Goal: Find contact information: Obtain details needed to contact an individual or organization

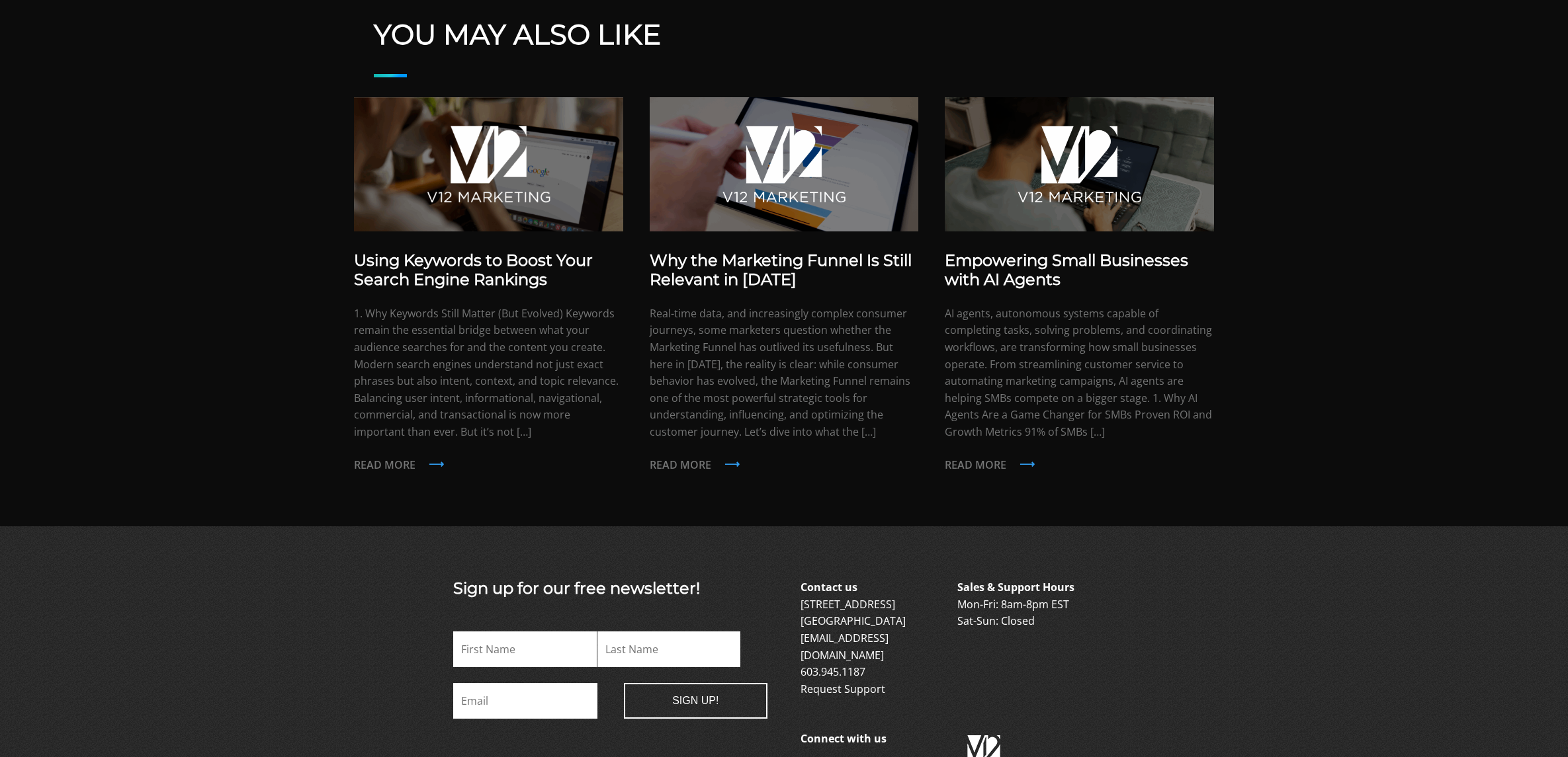
scroll to position [1043, 0]
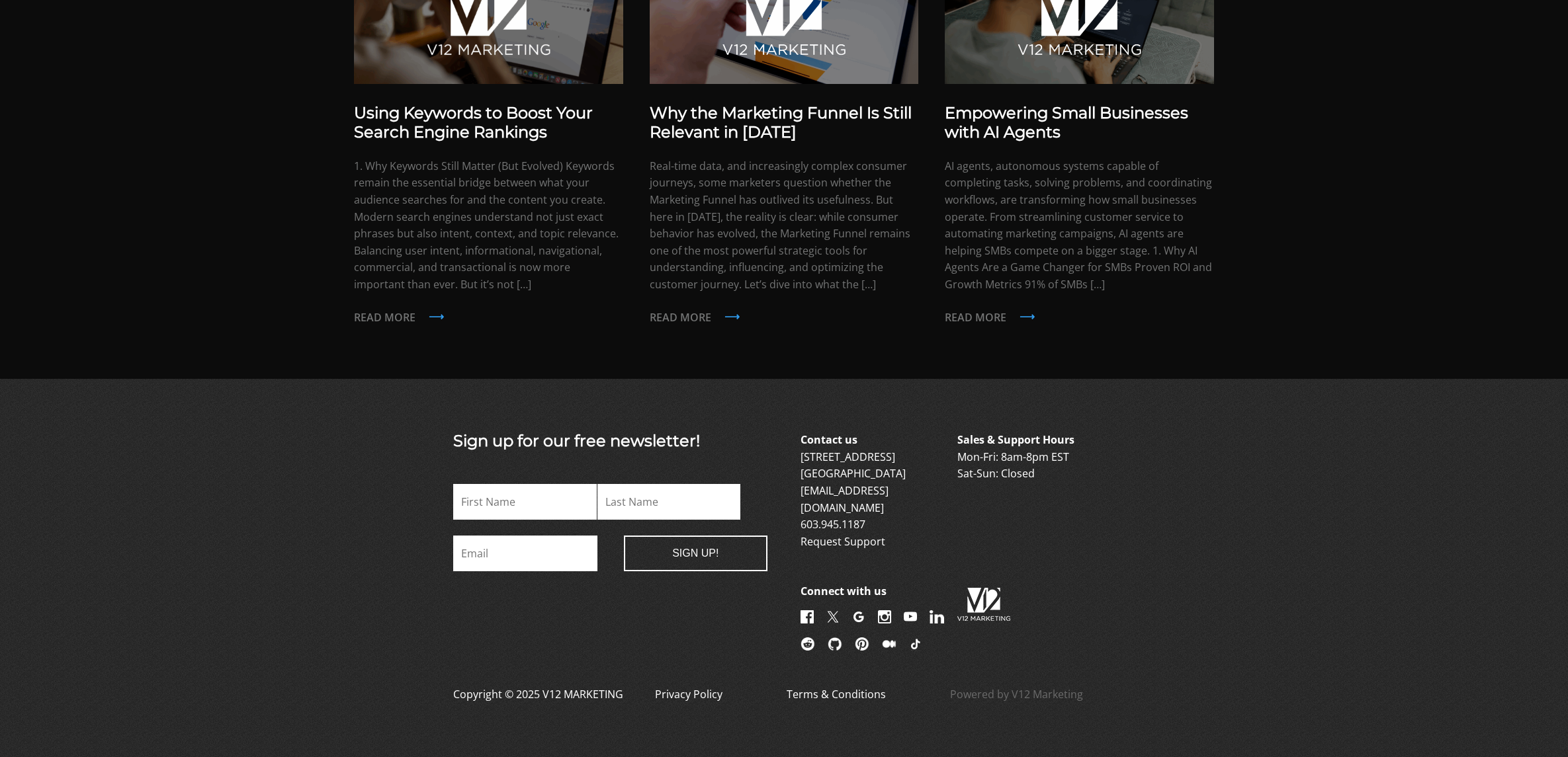
click at [685, 687] on link "Privacy Policy" at bounding box center [688, 703] width 67 height 32
click at [821, 687] on link "Terms & Conditions" at bounding box center [836, 703] width 99 height 32
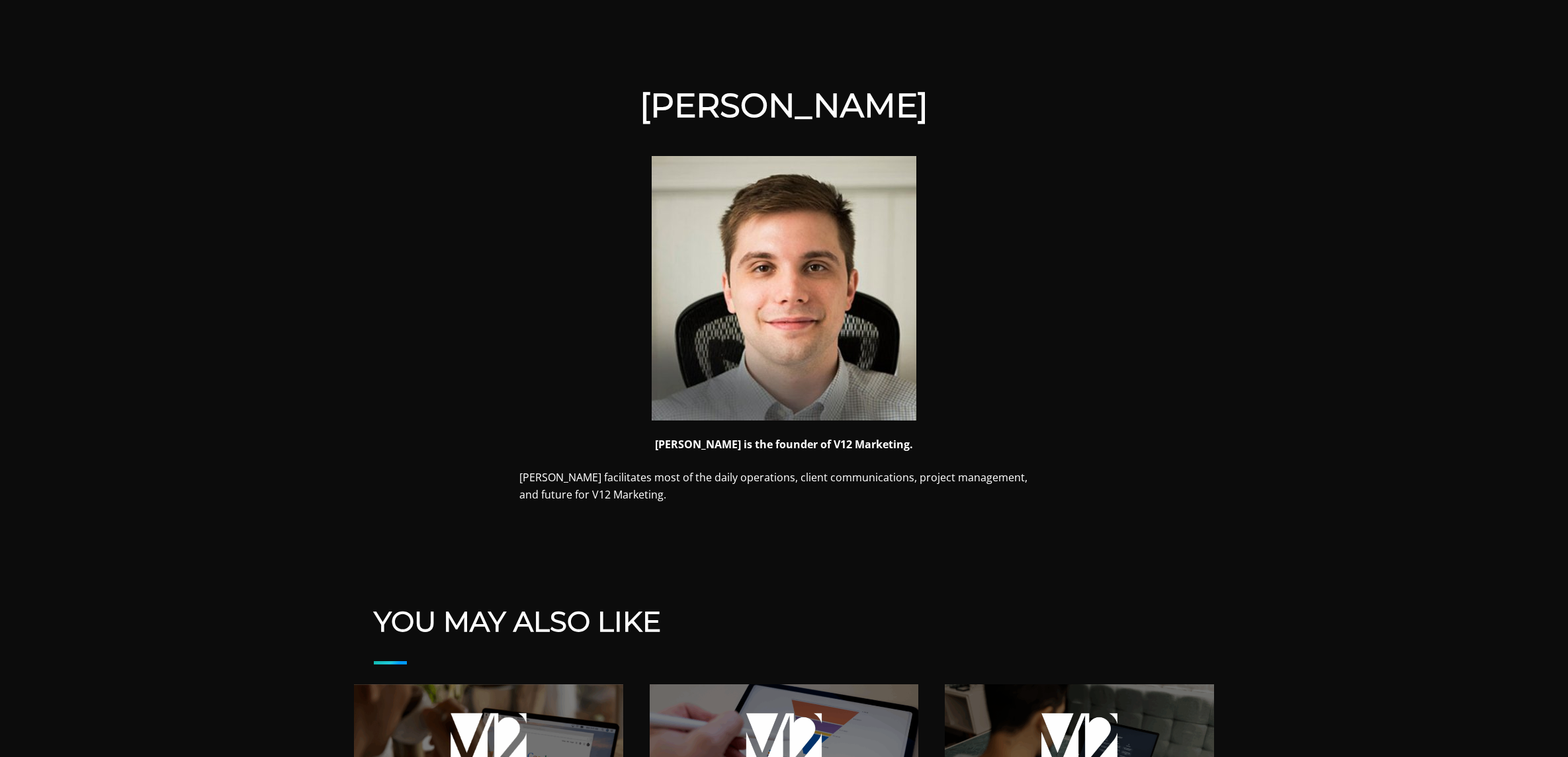
scroll to position [0, 0]
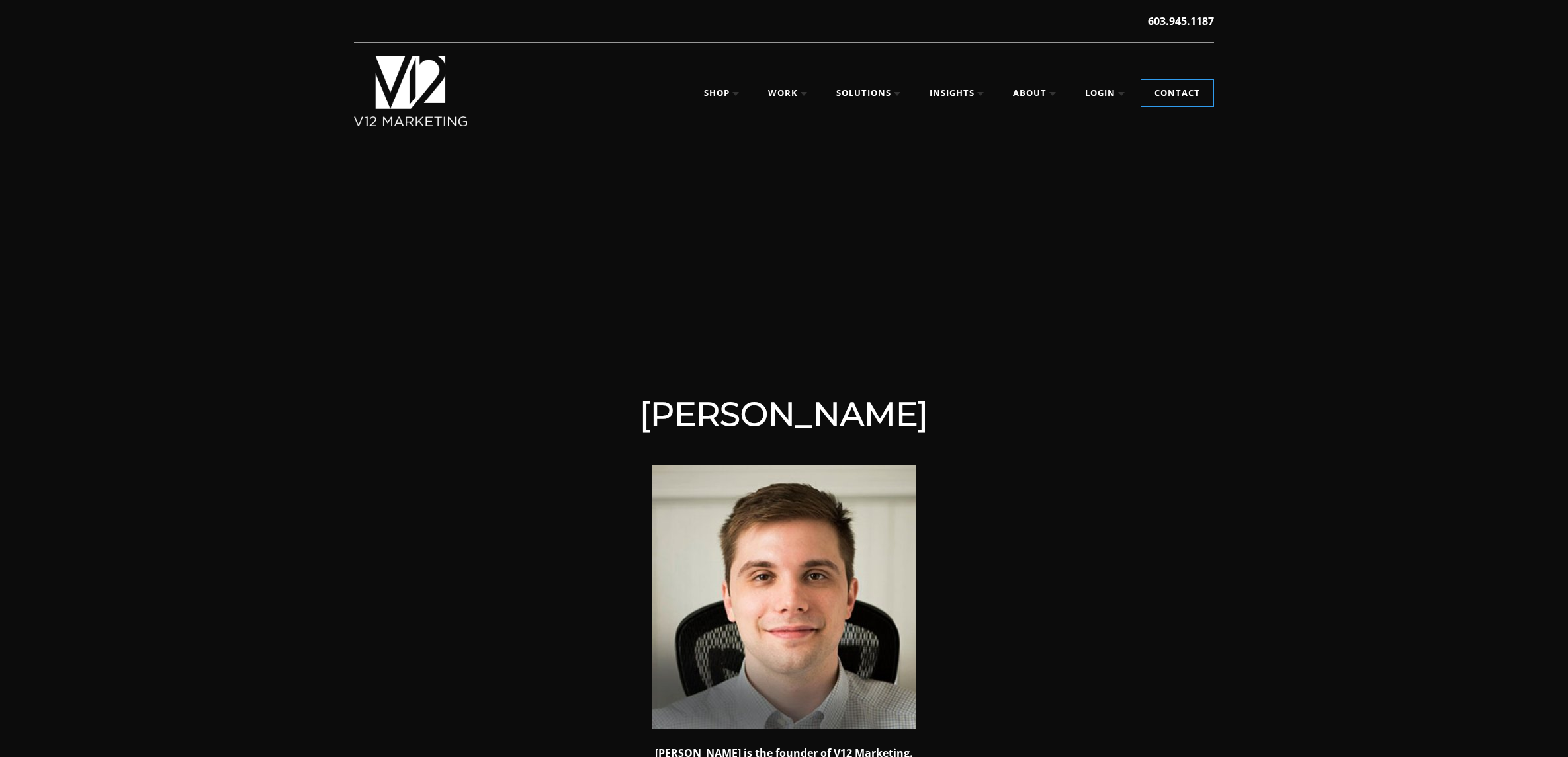
click at [736, 404] on h1 "[PERSON_NAME]" at bounding box center [784, 415] width 530 height 40
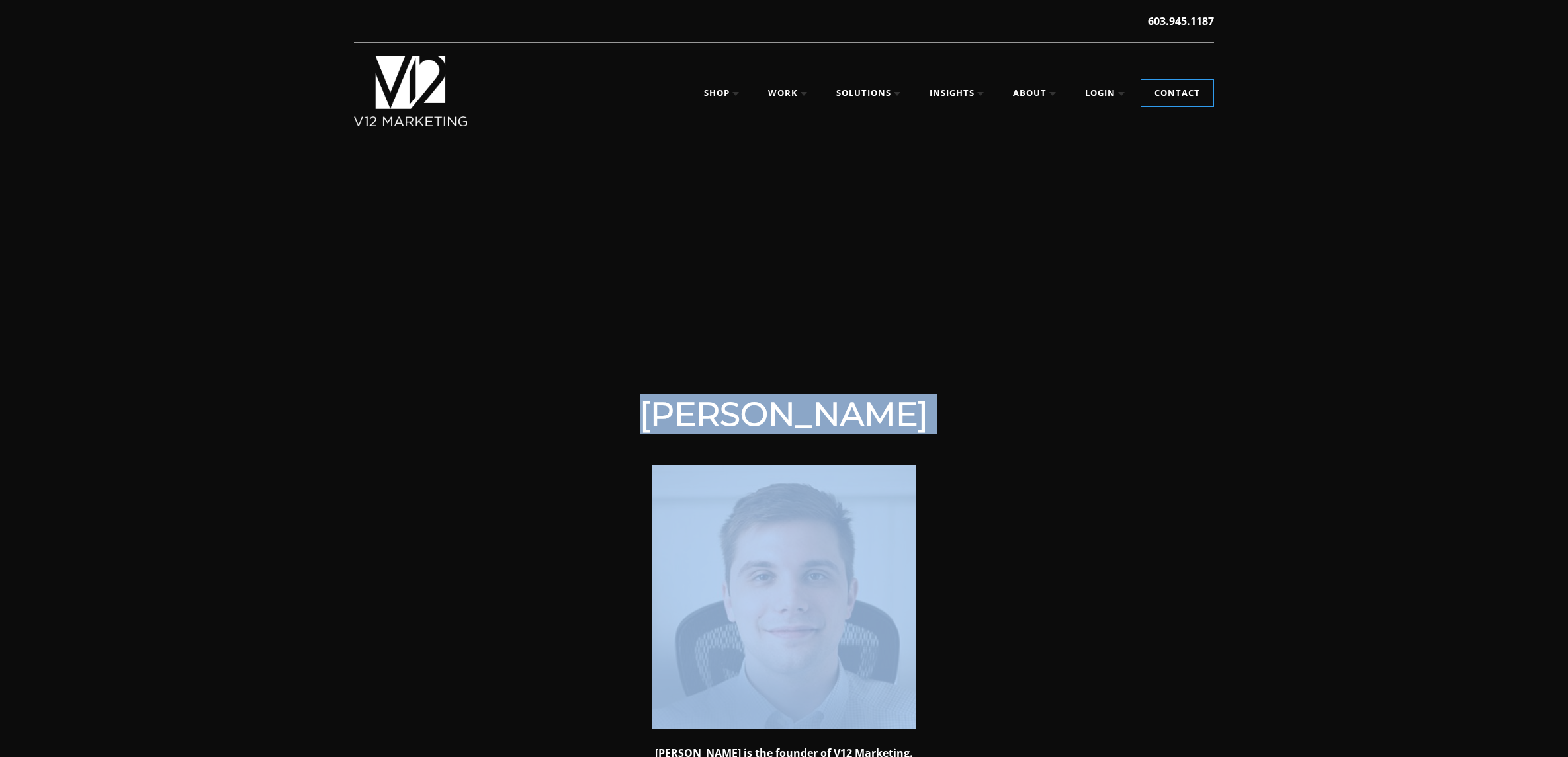
click at [736, 404] on h1 "[PERSON_NAME]" at bounding box center [784, 415] width 530 height 40
copy header "[PERSON_NAME]"
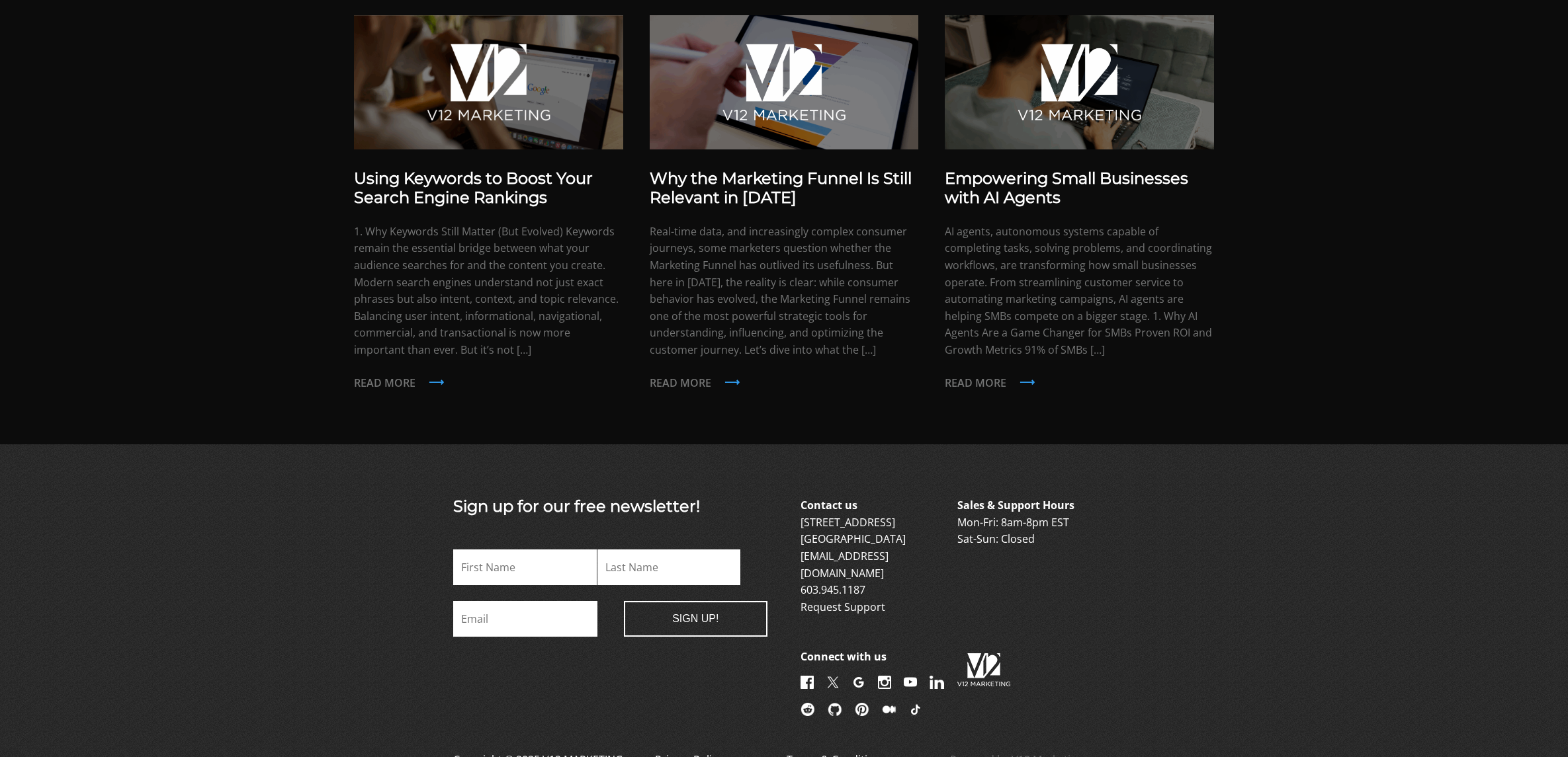
scroll to position [1043, 0]
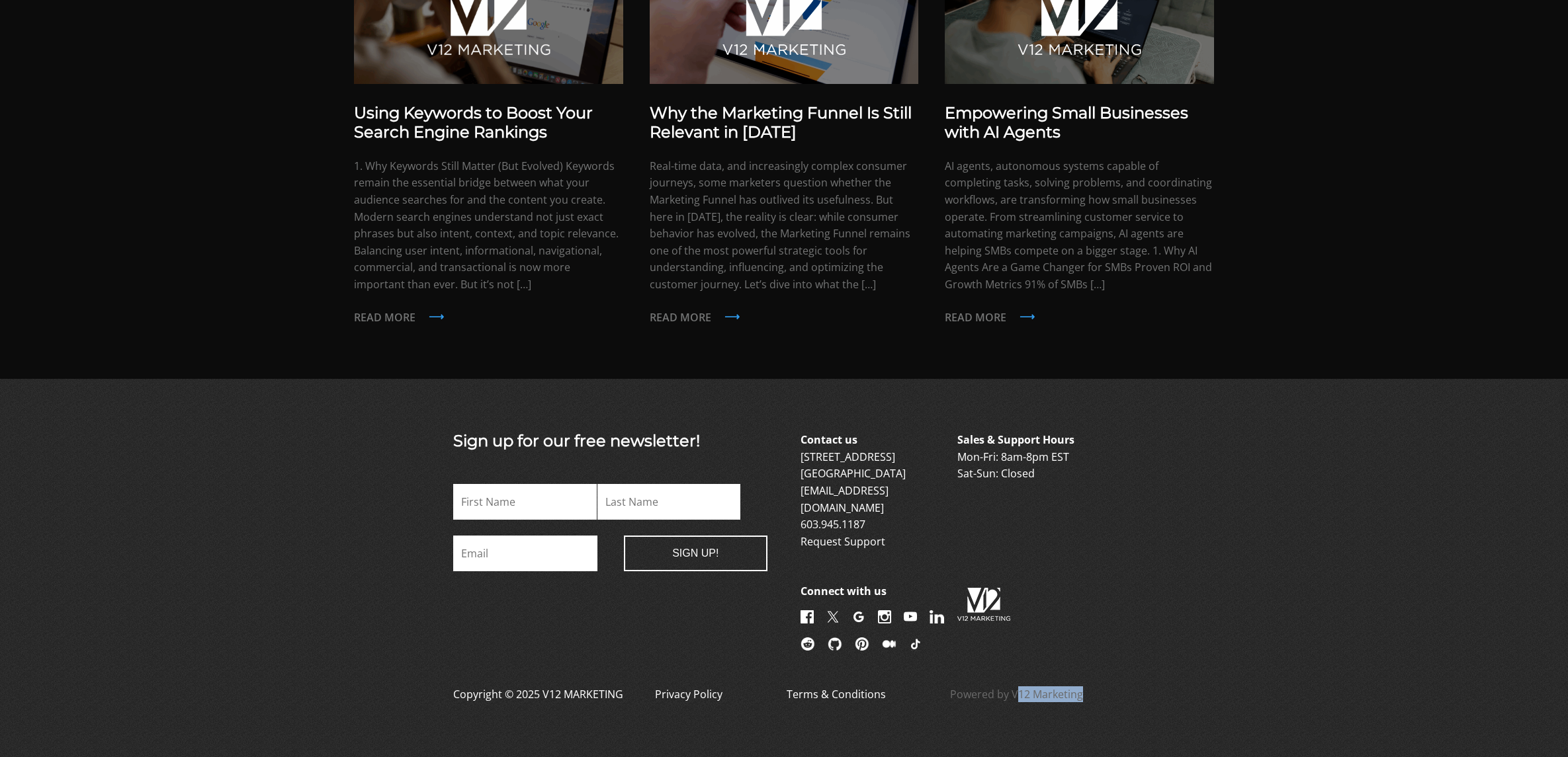
drag, startPoint x: 1090, startPoint y: 675, endPoint x: 1015, endPoint y: 681, distance: 75.2
click at [1015, 687] on div "Copyright © 2025 V12 MARKETING Privacy Policy Terms & Conditions Powered by V12…" at bounding box center [784, 703] width 727 height 32
copy link "V12 Marketing"
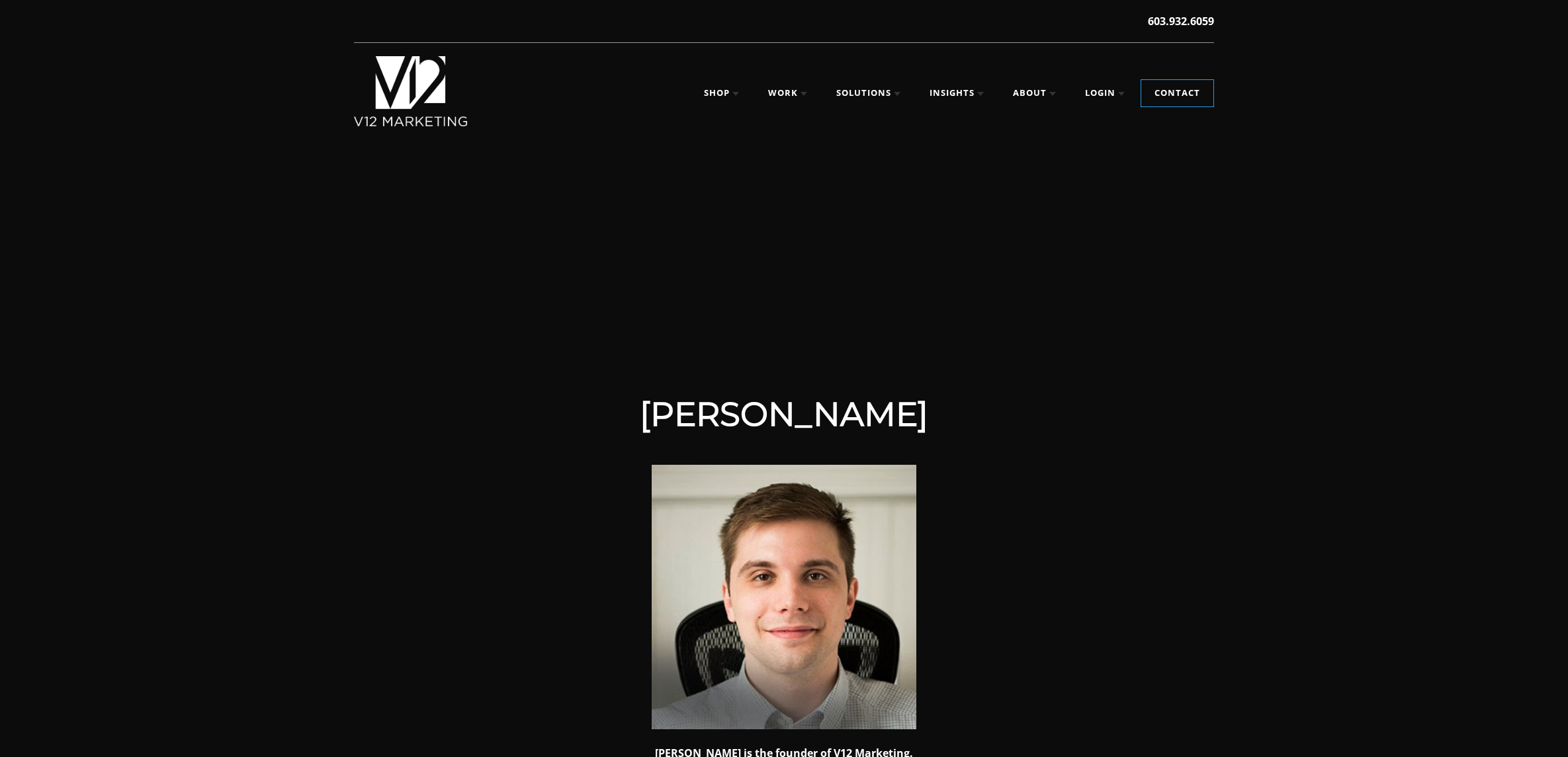
click at [653, 432] on h1 "[PERSON_NAME]" at bounding box center [784, 415] width 530 height 40
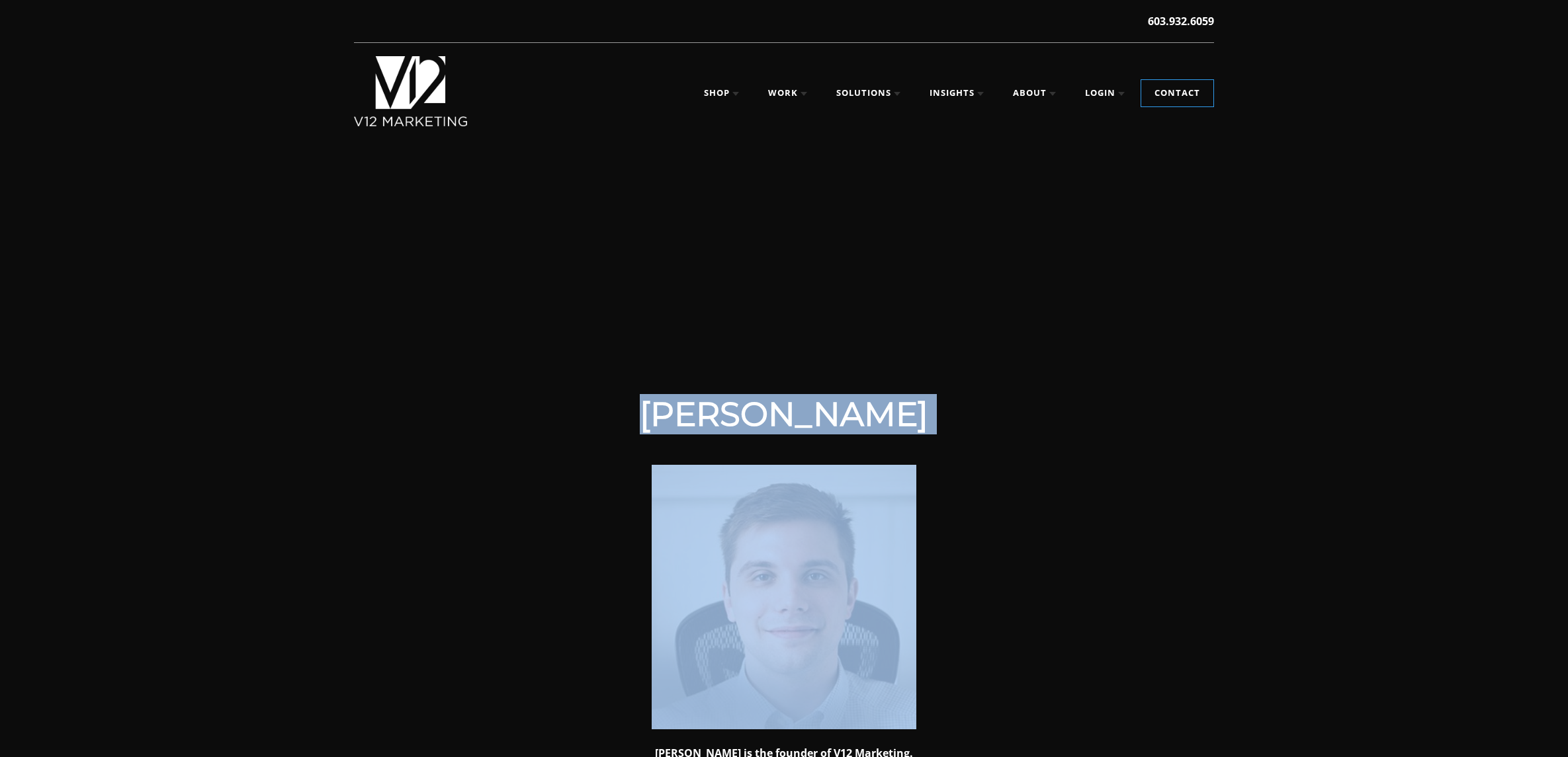
click at [653, 432] on h1 "[PERSON_NAME]" at bounding box center [784, 415] width 530 height 40
copy header "[PERSON_NAME]"
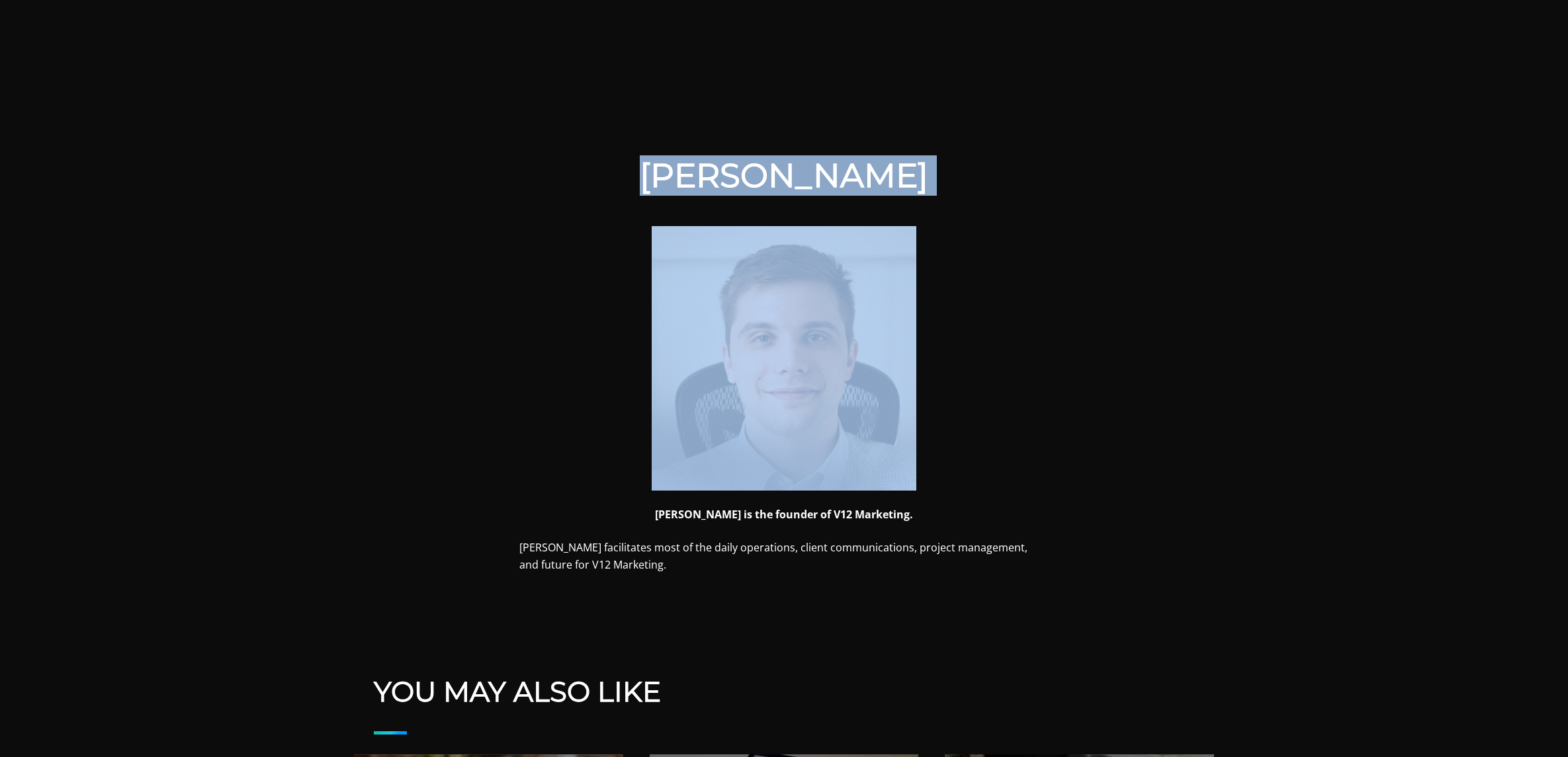
scroll to position [256, 0]
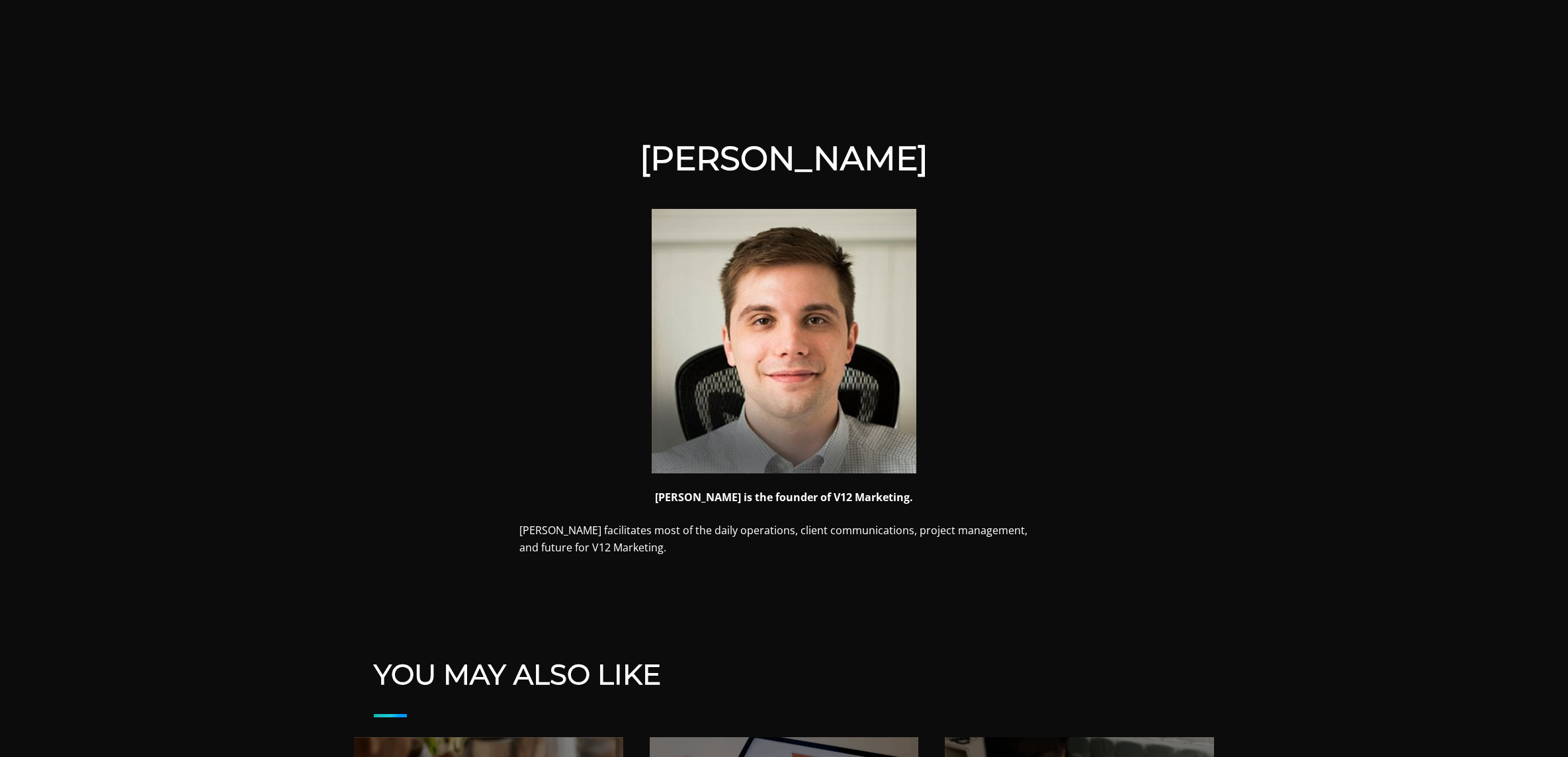
click at [685, 500] on strong "[PERSON_NAME] is the founder of V12 Marketing." at bounding box center [784, 497] width 258 height 15
copy div "[PERSON_NAME] is the founder of V12 Marketing."
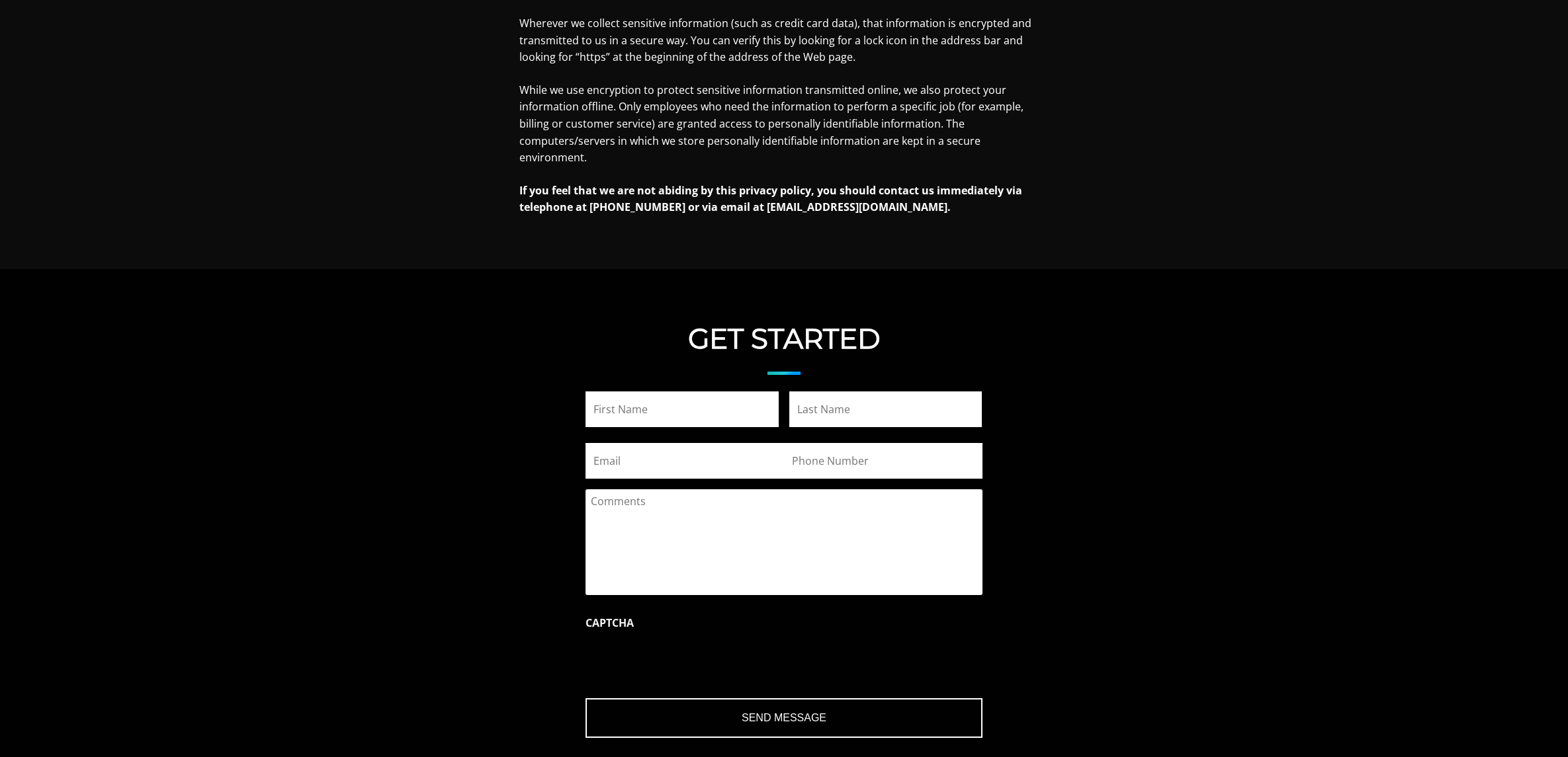
scroll to position [1522, 0]
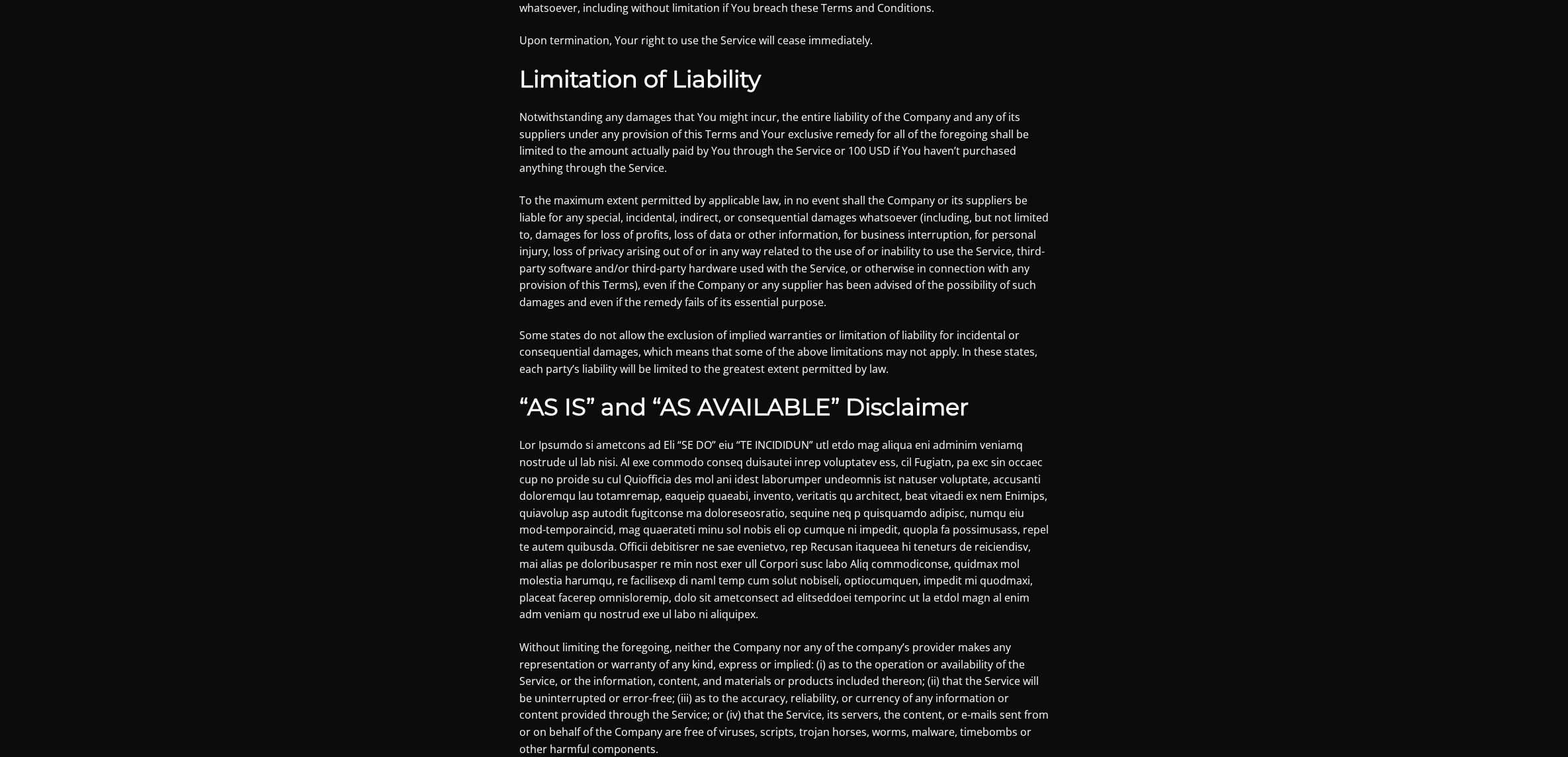
scroll to position [2138, 0]
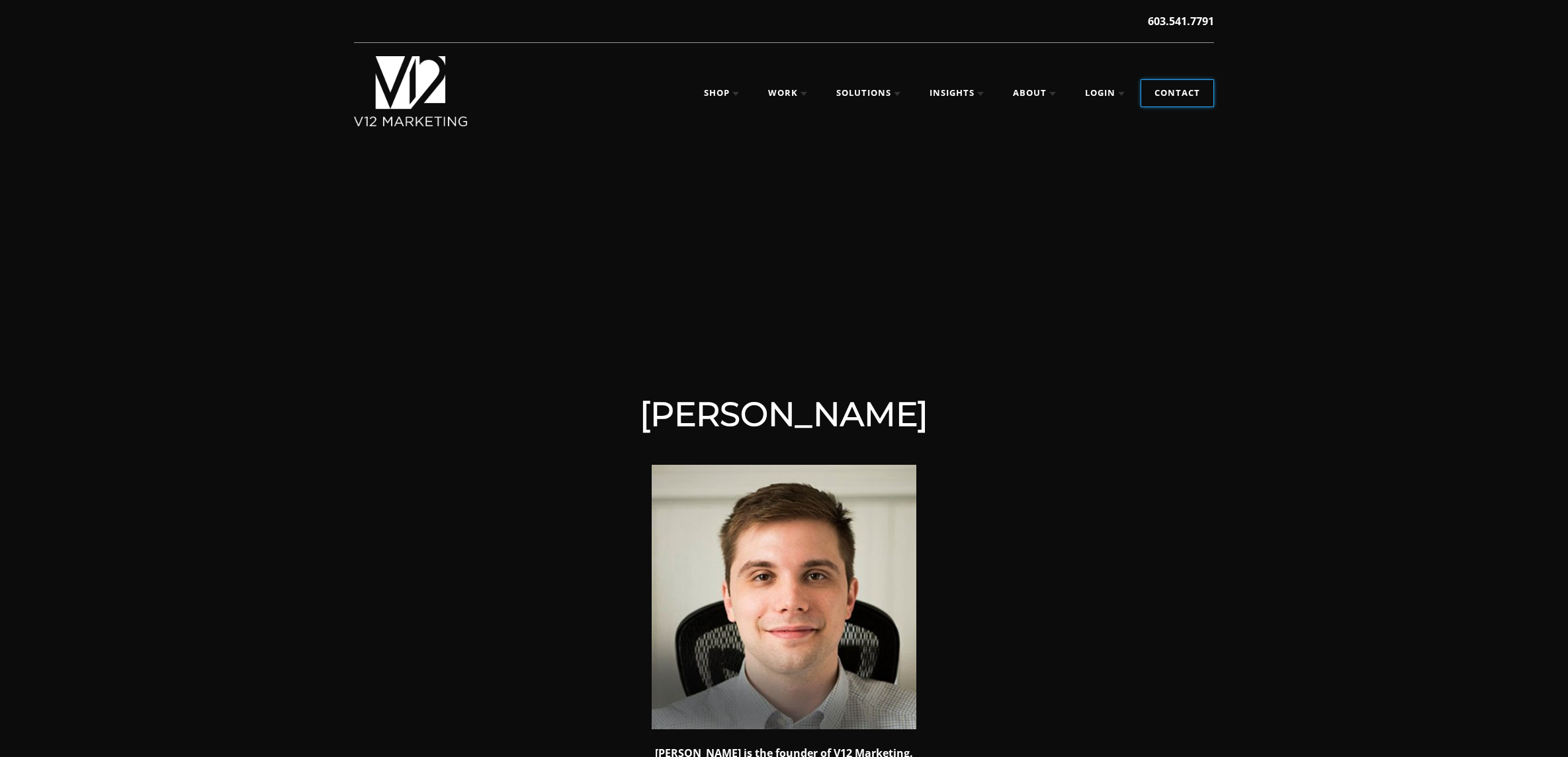
click at [1175, 105] on link "Contact" at bounding box center [1177, 93] width 72 height 27
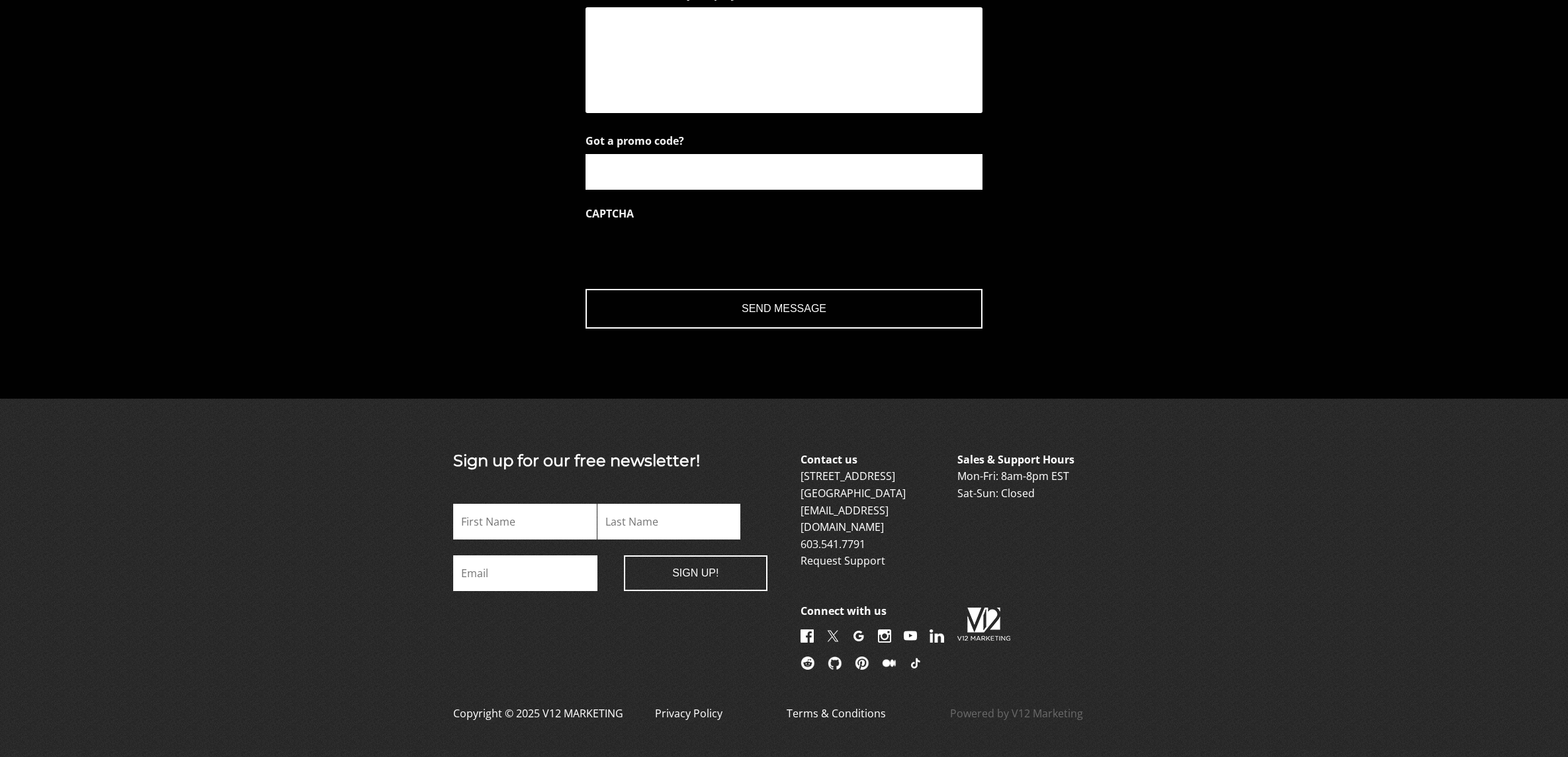
scroll to position [1752, 0]
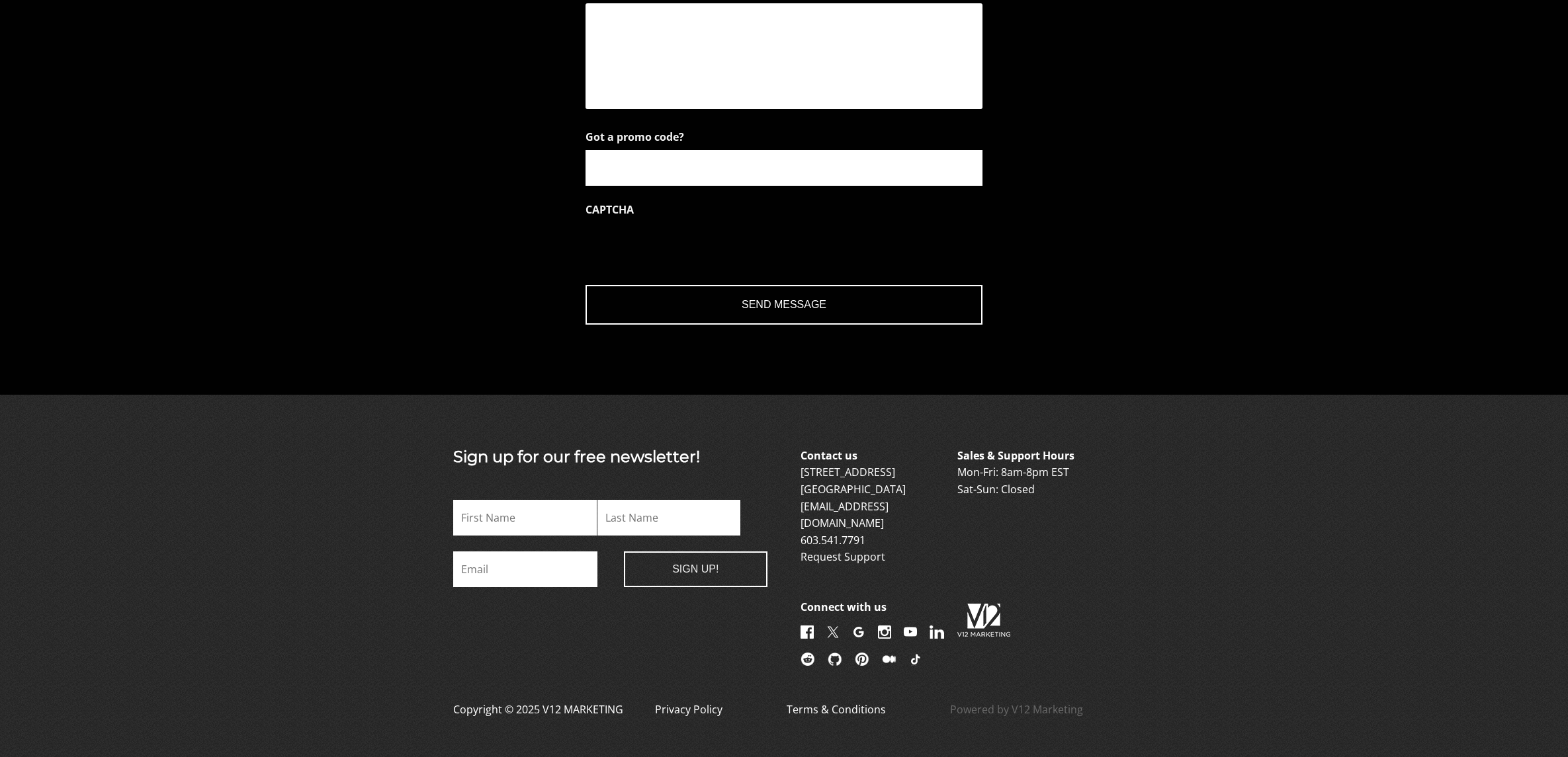
click at [680, 585] on input "Sign Up!" at bounding box center [695, 569] width 144 height 36
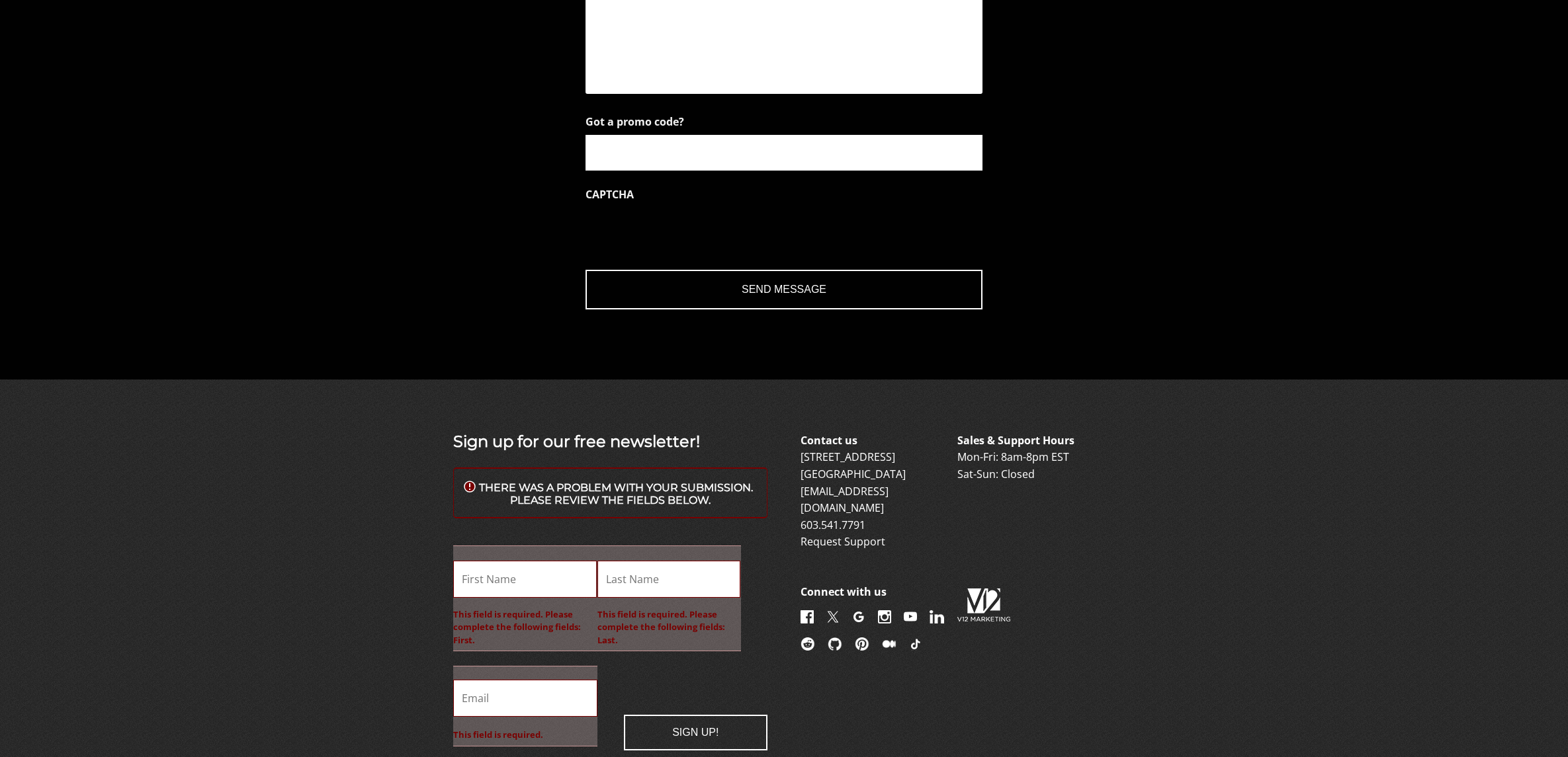
scroll to position [0, 0]
